Goal: Task Accomplishment & Management: Use online tool/utility

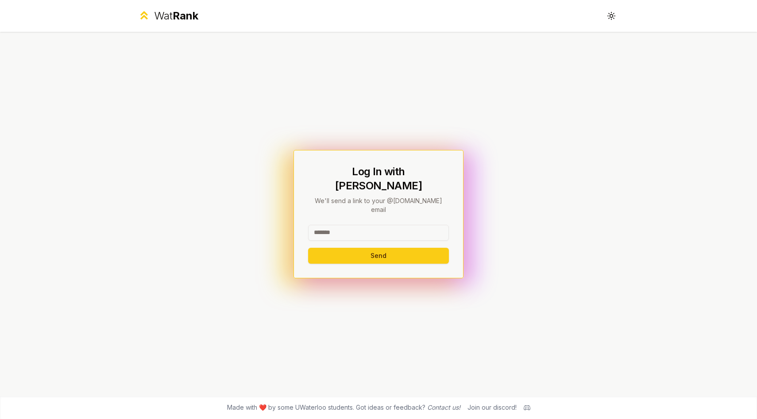
click at [353, 225] on input at bounding box center [378, 233] width 141 height 16
type input "*******"
click at [308, 248] on button "Send" at bounding box center [378, 256] width 141 height 16
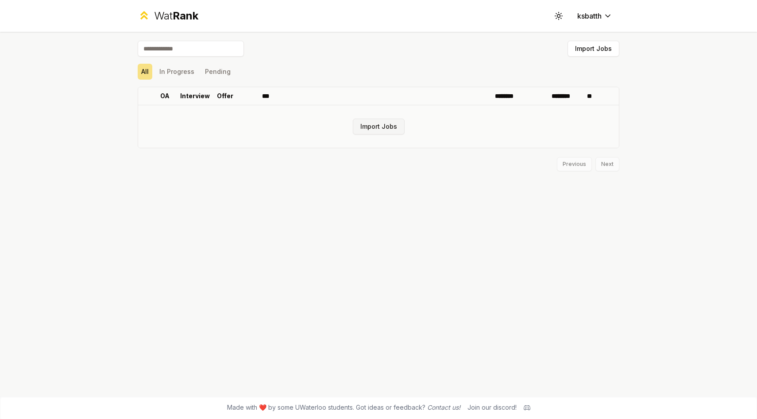
click at [371, 125] on button "Import Jobs" at bounding box center [379, 127] width 52 height 16
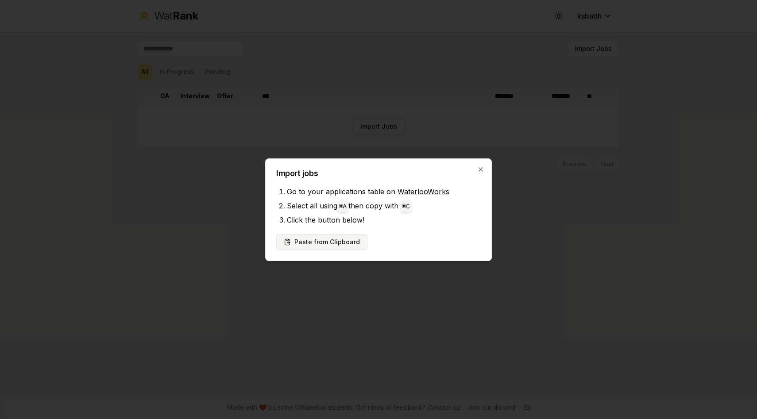
click at [322, 243] on button "Paste from Clipboard" at bounding box center [321, 242] width 91 height 16
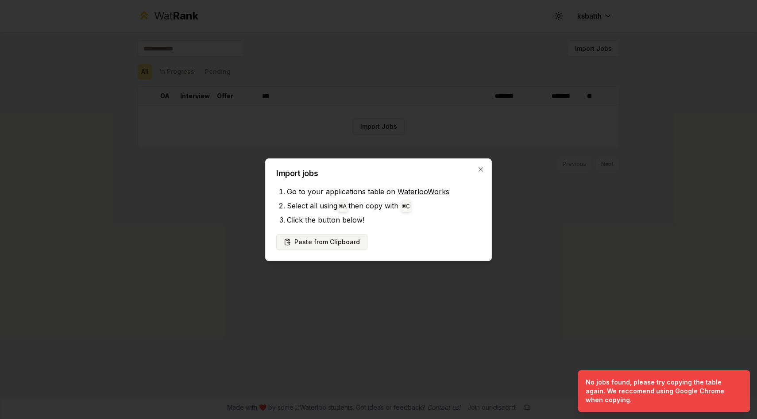
click at [332, 241] on button "Paste from Clipboard" at bounding box center [321, 242] width 91 height 16
click at [276, 234] on button "Paste from Clipboard" at bounding box center [321, 242] width 91 height 16
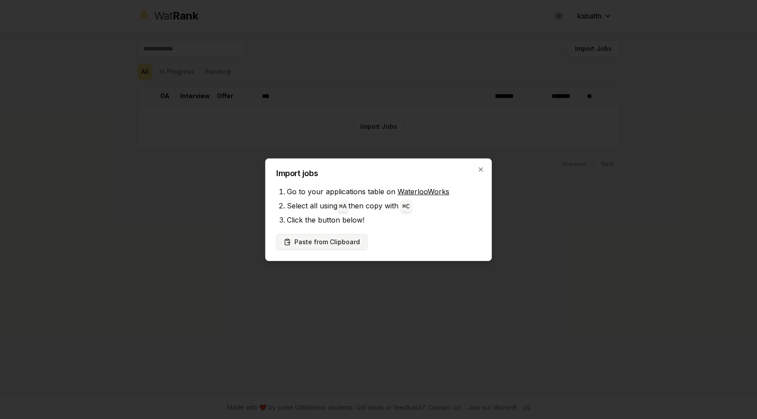
click at [324, 245] on button "Paste from Clipboard" at bounding box center [321, 242] width 91 height 16
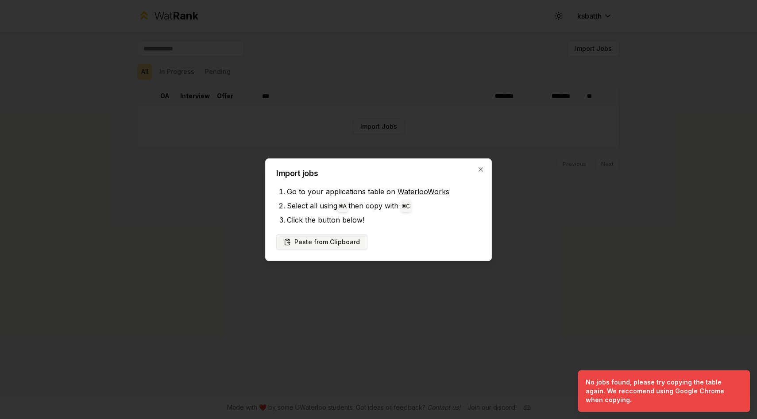
click at [324, 245] on button "Paste from Clipboard" at bounding box center [321, 242] width 91 height 16
click at [315, 237] on button "Paste from Clipboard" at bounding box center [321, 242] width 91 height 16
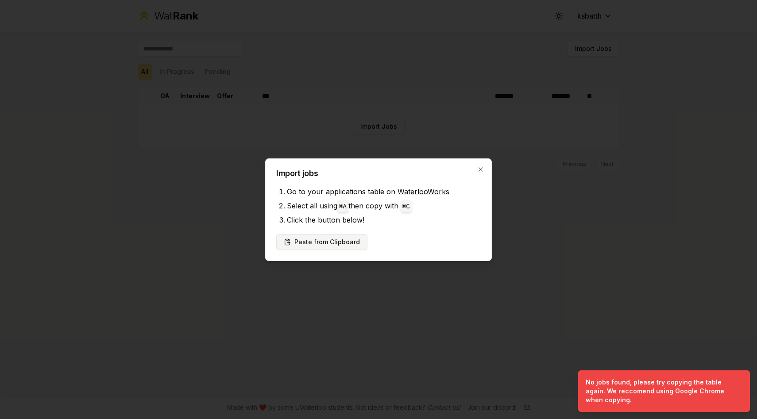
click at [315, 237] on button "Paste from Clipboard" at bounding box center [321, 242] width 91 height 16
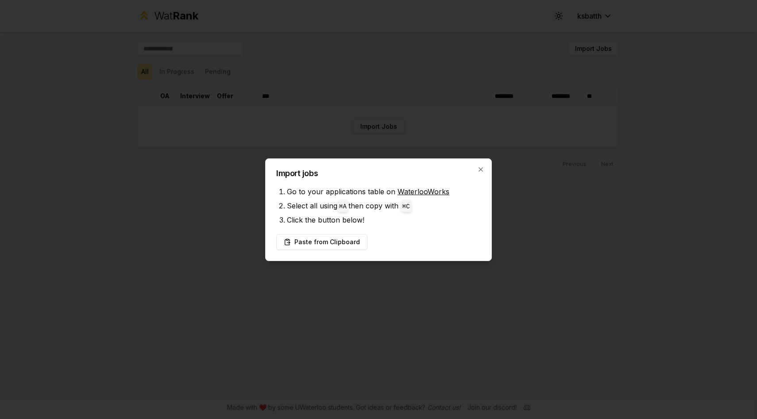
click at [420, 193] on link "WaterlooWorks" at bounding box center [423, 191] width 52 height 9
click at [323, 243] on button "Paste from Clipboard" at bounding box center [321, 242] width 91 height 16
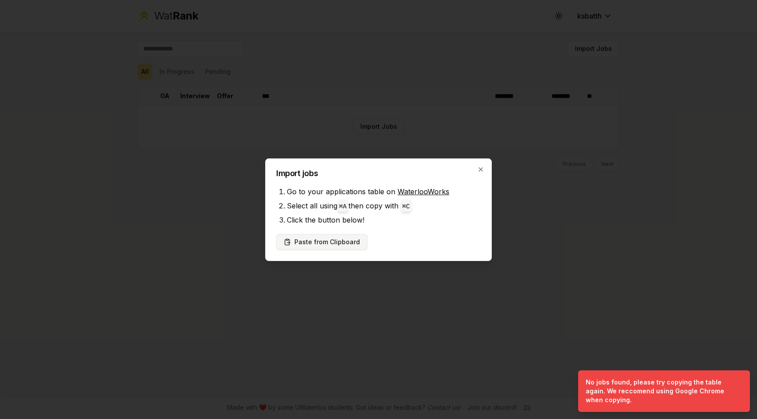
click at [323, 243] on button "Paste from Clipboard" at bounding box center [321, 242] width 91 height 16
click at [338, 247] on button "Paste from Clipboard" at bounding box center [321, 242] width 91 height 16
click at [480, 171] on icon "button" at bounding box center [480, 169] width 7 height 7
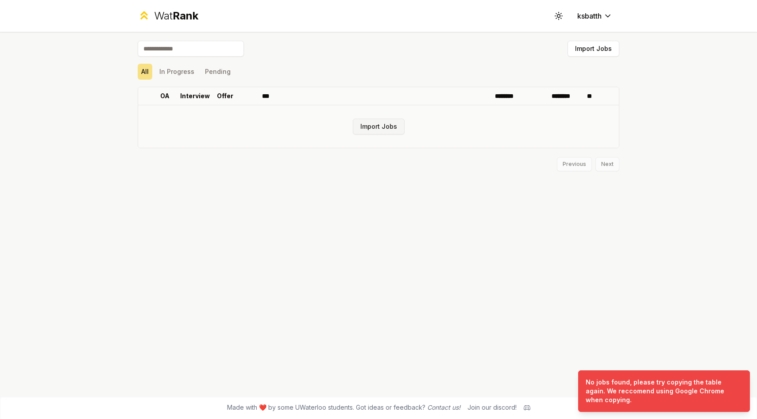
click at [398, 133] on button "Import Jobs" at bounding box center [379, 127] width 52 height 16
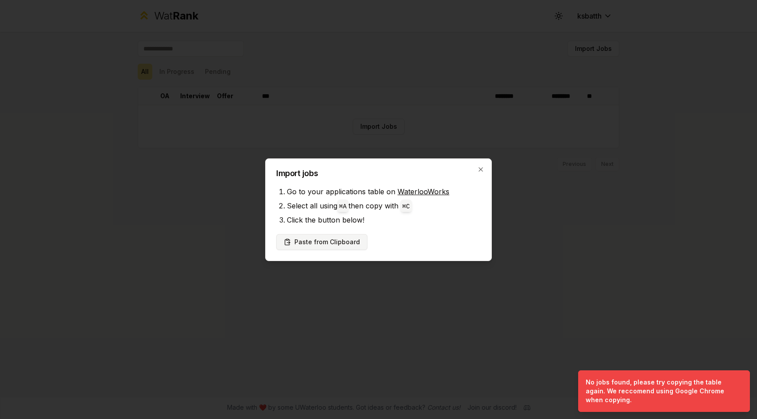
click at [328, 247] on button "Paste from Clipboard" at bounding box center [321, 242] width 91 height 16
click at [488, 167] on div "Import jobs Go to your applications table on WaterlooWorks Select all using ⌘ A…" at bounding box center [378, 209] width 227 height 103
click at [480, 167] on icon "button" at bounding box center [480, 169] width 7 height 7
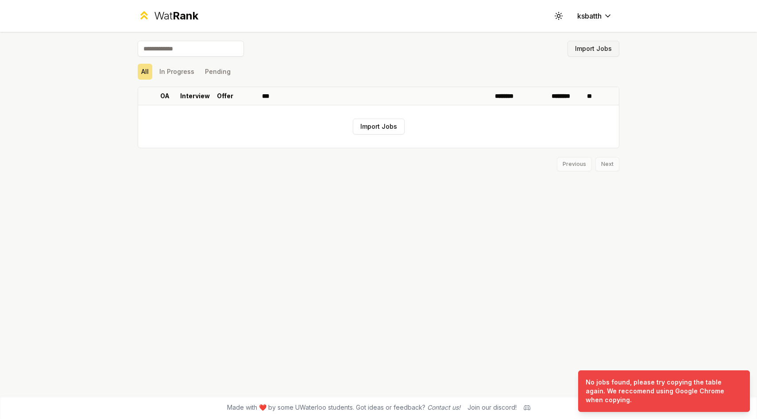
click at [596, 45] on button "Import Jobs" at bounding box center [593, 49] width 52 height 16
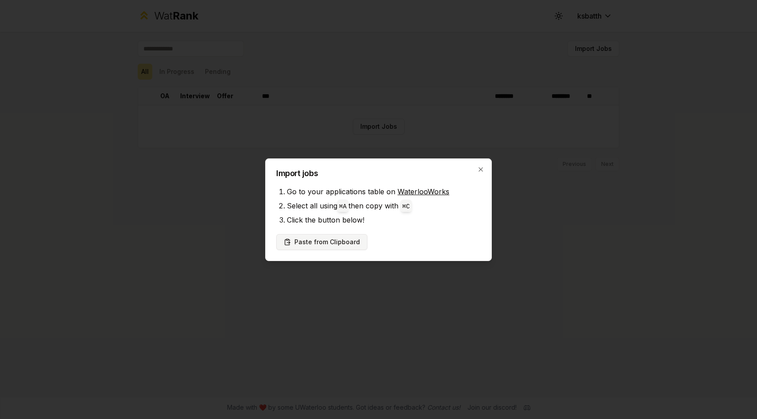
click at [321, 242] on button "Paste from Clipboard" at bounding box center [321, 242] width 91 height 16
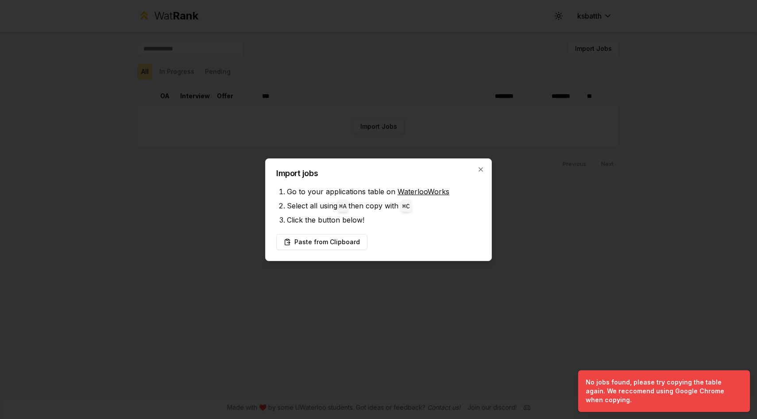
click at [484, 170] on div "Import jobs Go to your applications table on WaterlooWorks Select all using ⌘ A…" at bounding box center [378, 209] width 227 height 103
click at [483, 172] on icon "button" at bounding box center [480, 169] width 7 height 7
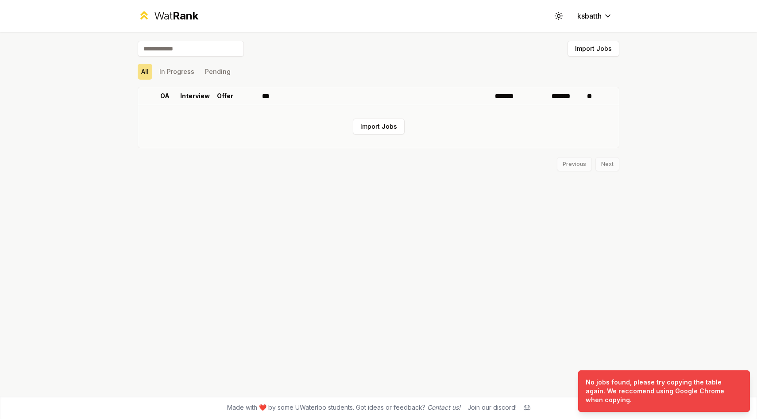
click at [262, 119] on td "Import Jobs" at bounding box center [378, 126] width 481 height 42
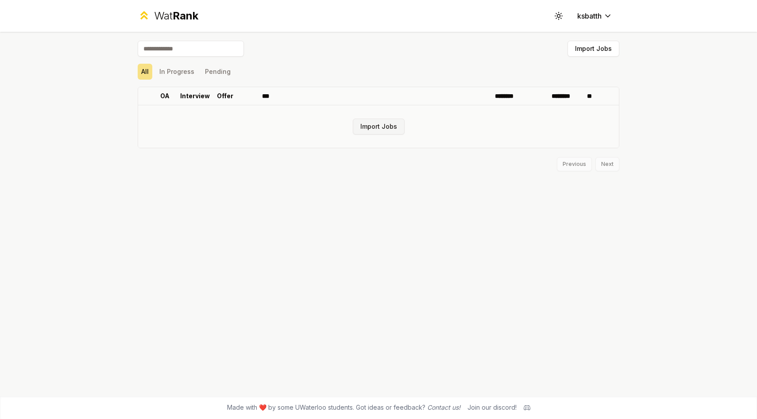
click at [375, 121] on button "Import Jobs" at bounding box center [379, 127] width 52 height 16
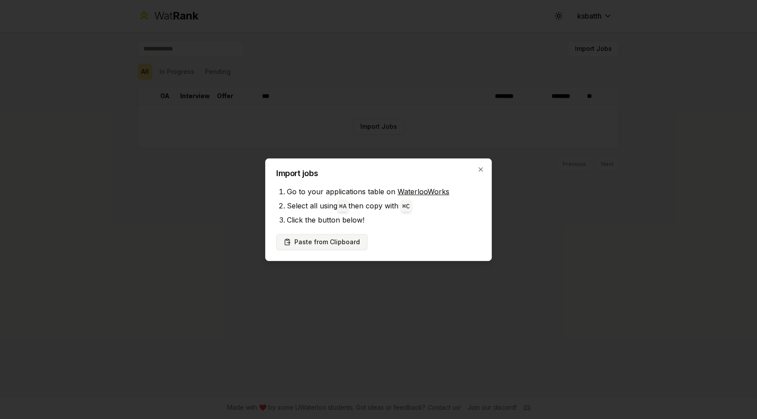
click at [327, 234] on button "Paste from Clipboard" at bounding box center [321, 242] width 91 height 16
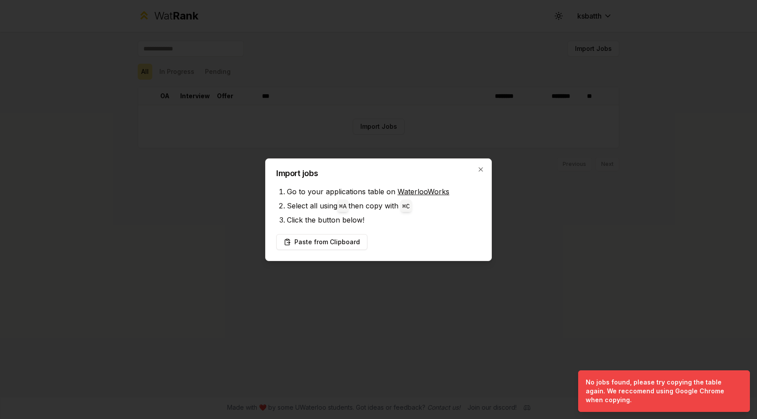
click at [309, 226] on li "Click the button below!" at bounding box center [384, 220] width 194 height 14
click at [309, 246] on button "Paste from Clipboard" at bounding box center [321, 242] width 91 height 16
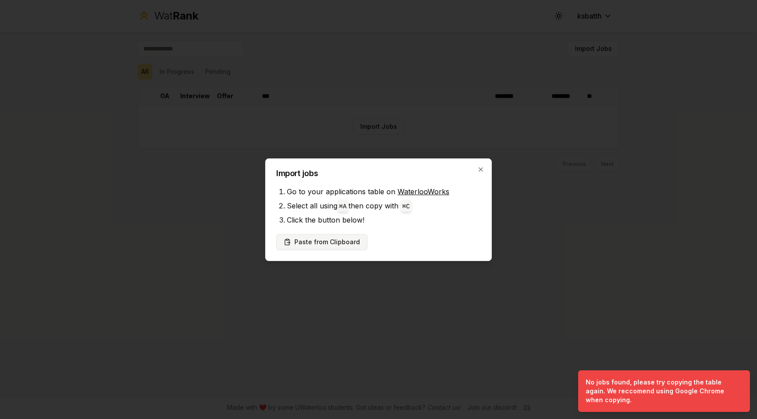
click at [309, 246] on button "Paste from Clipboard" at bounding box center [321, 242] width 91 height 16
click at [481, 166] on icon "button" at bounding box center [480, 169] width 7 height 7
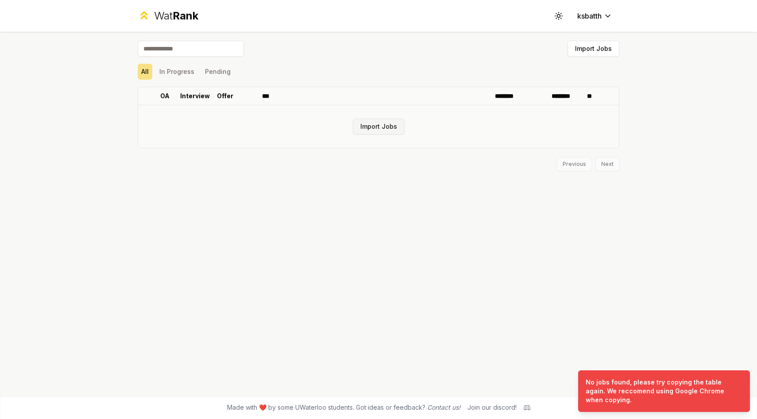
click at [381, 126] on button "Import Jobs" at bounding box center [379, 127] width 52 height 16
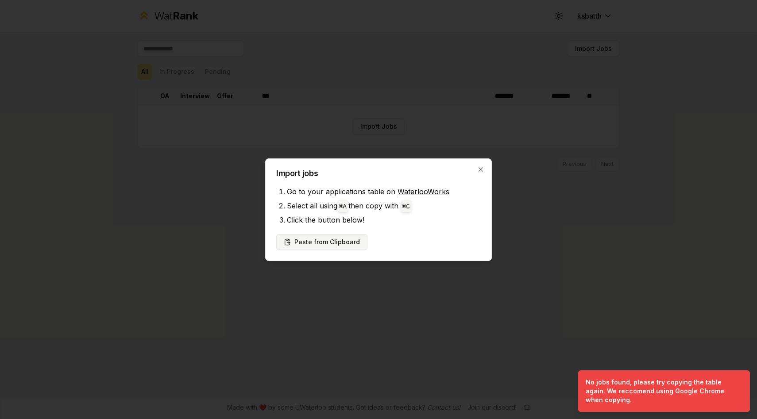
click at [337, 240] on button "Paste from Clipboard" at bounding box center [321, 242] width 91 height 16
click at [741, 377] on icon "Notifications (F8)" at bounding box center [741, 377] width 7 height 7
